Goal: Task Accomplishment & Management: Use online tool/utility

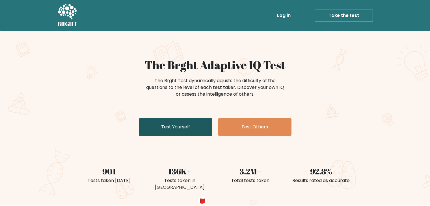
click at [193, 131] on link "Test Yourself" at bounding box center [176, 127] width 74 height 18
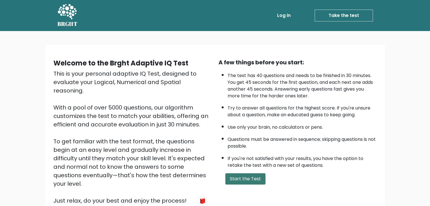
click at [247, 176] on button "Start the Test" at bounding box center [245, 179] width 40 height 11
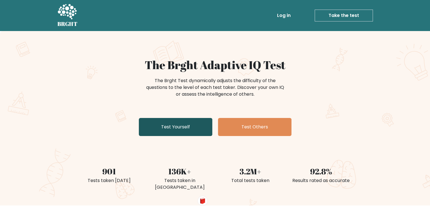
click at [185, 131] on link "Test Yourself" at bounding box center [176, 127] width 74 height 18
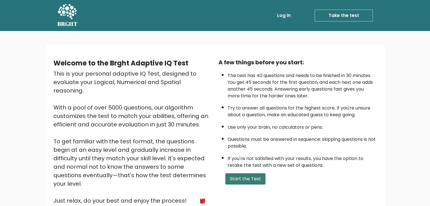
click at [254, 174] on button "Start the Test" at bounding box center [245, 179] width 40 height 11
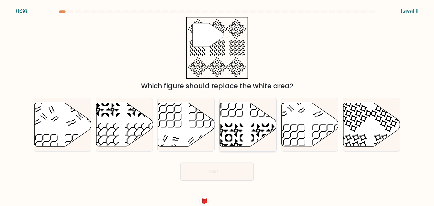
click at [234, 118] on icon at bounding box center [248, 125] width 57 height 44
click at [217, 106] on input "d." at bounding box center [217, 104] width 0 height 3
radio input "true"
click at [226, 171] on icon at bounding box center [223, 172] width 8 height 3
